Goal: Communication & Community: Answer question/provide support

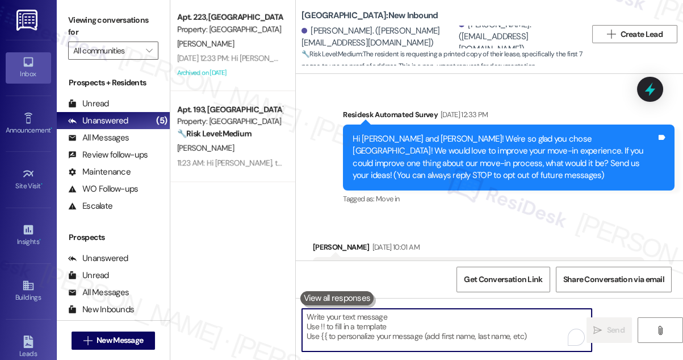
scroll to position [1224, 0]
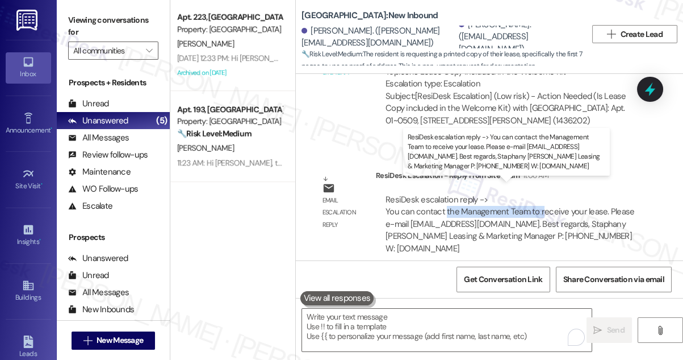
drag, startPoint x: 445, startPoint y: 198, endPoint x: 539, endPoint y: 201, distance: 93.8
click at [539, 201] on div "ResiDesk escalation reply -> You can contact the Management Team to receive you…" at bounding box center [510, 224] width 249 height 60
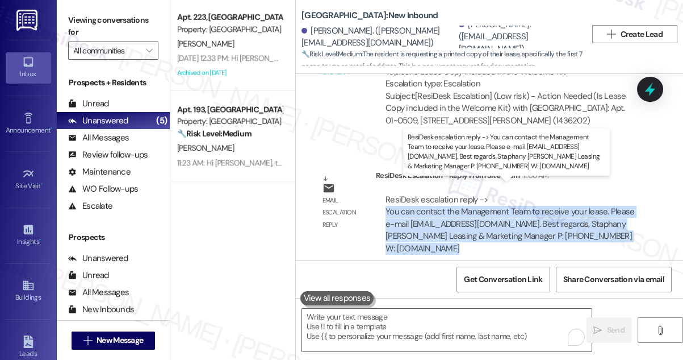
click at [539, 201] on div "ResiDesk escalation reply -> You can contact the Management Team to receive you…" at bounding box center [510, 224] width 249 height 60
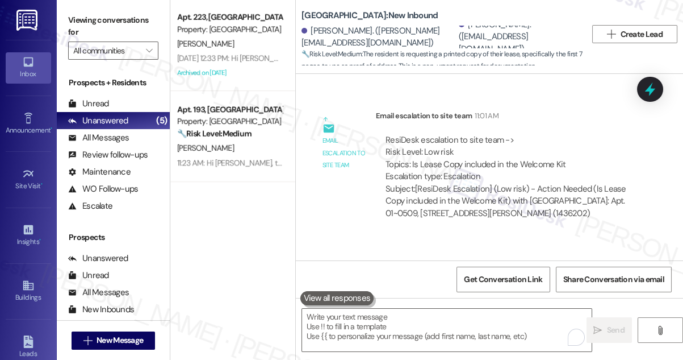
scroll to position [1017, 0]
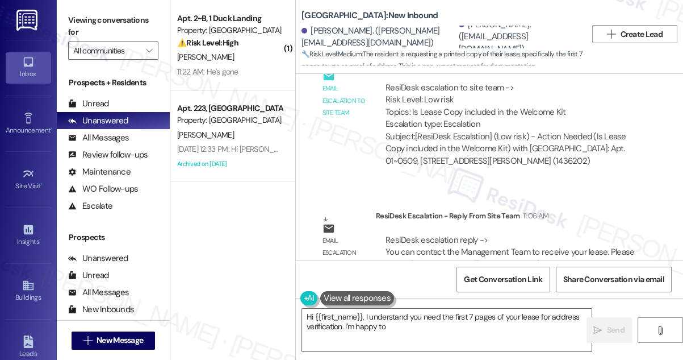
scroll to position [1332, 0]
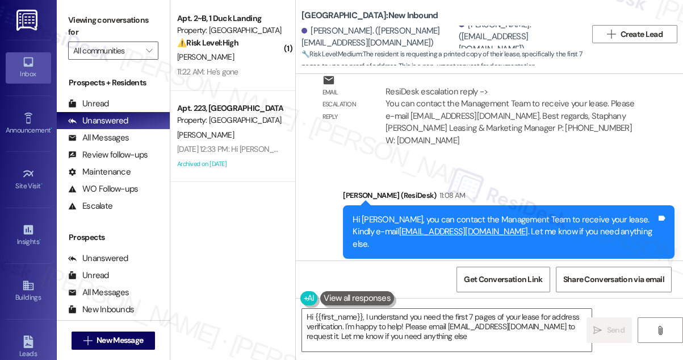
type textarea "Hi {{first_name}}, I understand you need the first 7 pages of your lease for ad…"
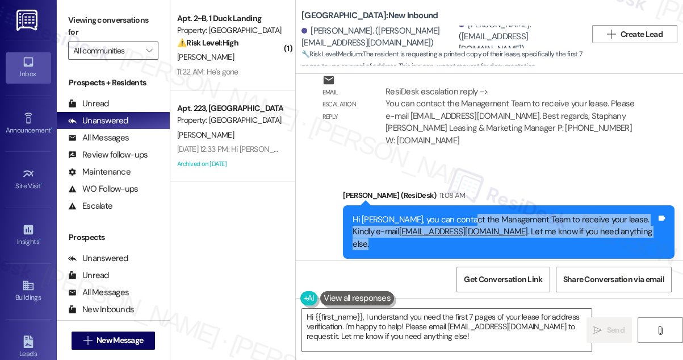
drag, startPoint x: 461, startPoint y: 206, endPoint x: 637, endPoint y: 219, distance: 177.2
click at [637, 219] on div "Hi Abhijeet, you can contact the Management Team to receive your lease. Kindly …" at bounding box center [505, 232] width 304 height 36
click at [609, 214] on div "Hi Abhijeet, you can contact the Management Team to receive your lease. Kindly …" at bounding box center [505, 232] width 304 height 36
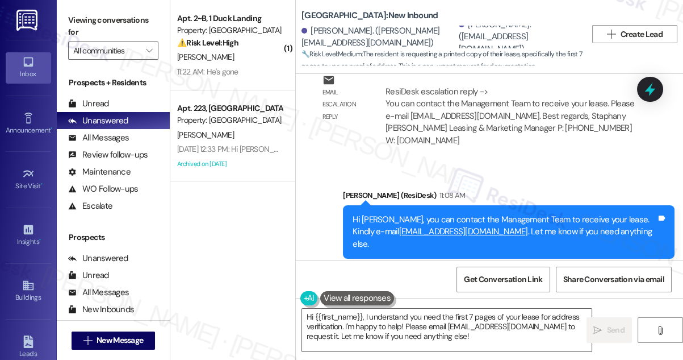
click at [587, 214] on div "Hi Abhijeet, you can contact the Management Team to receive your lease. Kindly …" at bounding box center [505, 232] width 304 height 36
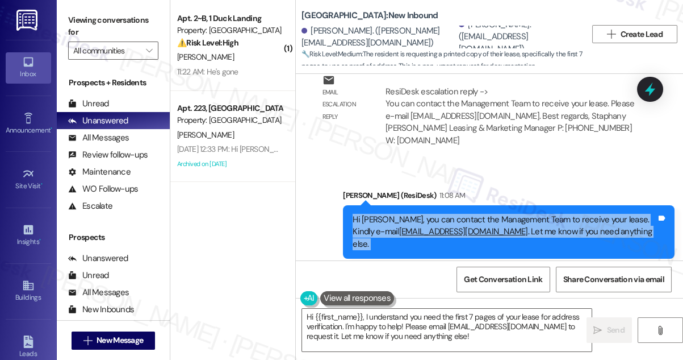
click at [587, 214] on div "Hi Abhijeet, you can contact the Management Team to receive your lease. Kindly …" at bounding box center [505, 232] width 304 height 36
click at [532, 214] on div "Hi Abhijeet, you can contact the Management Team to receive your lease. Kindly …" at bounding box center [505, 232] width 304 height 36
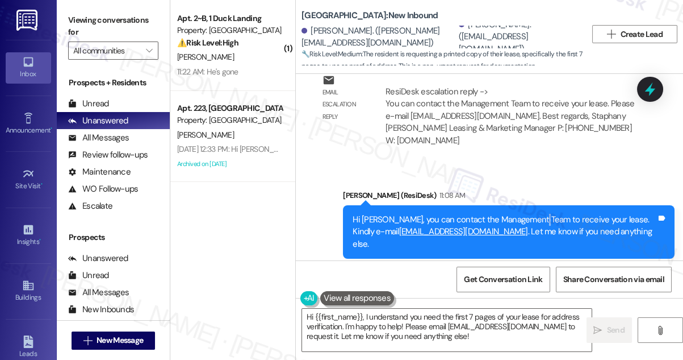
click at [532, 214] on div "Hi Abhijeet, you can contact the Management Team to receive your lease. Kindly …" at bounding box center [505, 232] width 304 height 36
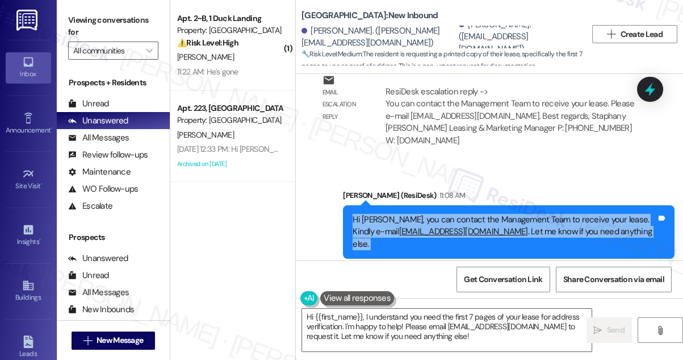
click at [532, 214] on div "Hi Abhijeet, you can contact the Management Team to receive your lease. Kindly …" at bounding box center [505, 232] width 304 height 36
